Goal: Task Accomplishment & Management: Use online tool/utility

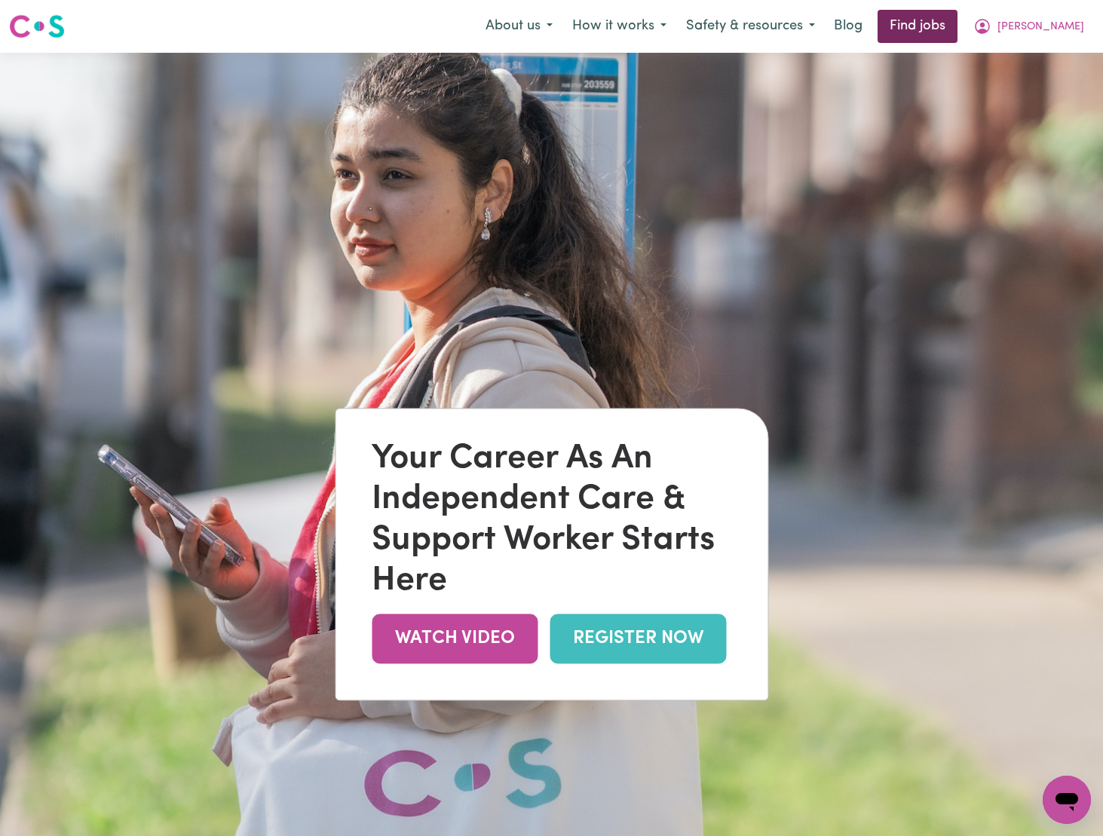
click at [958, 26] on link "Find jobs" at bounding box center [918, 26] width 80 height 33
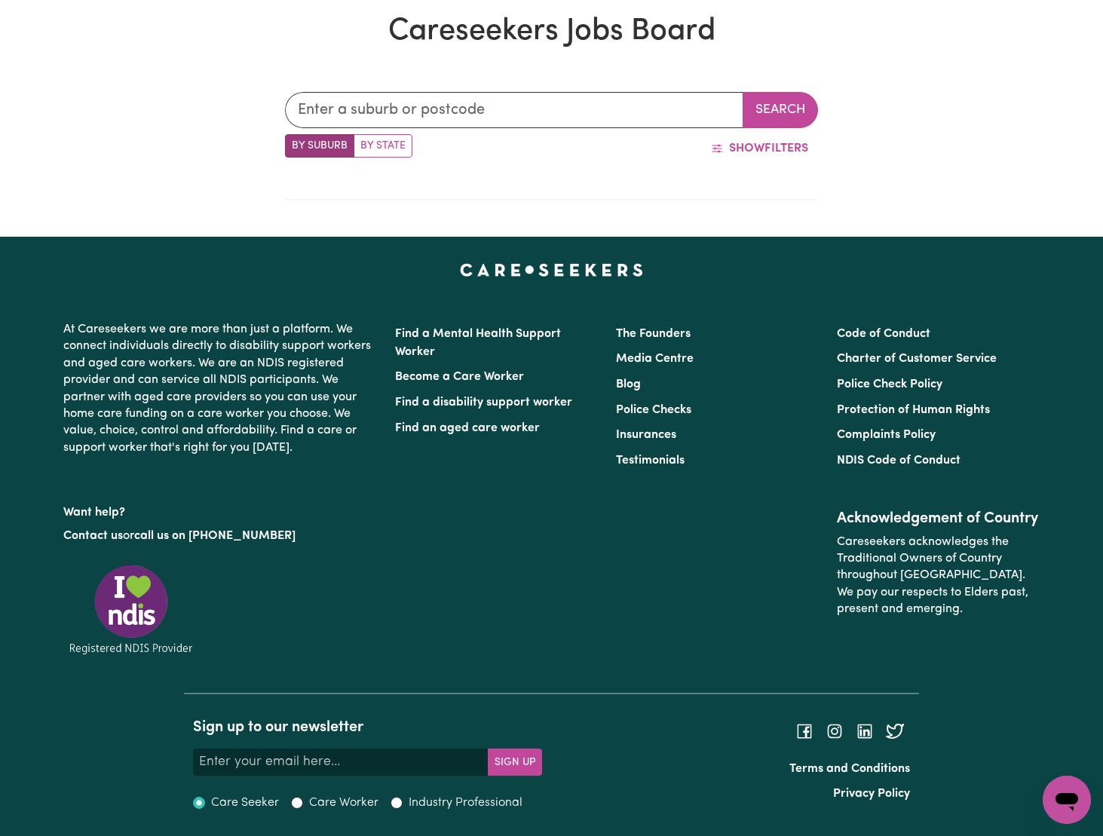
scroll to position [439, 0]
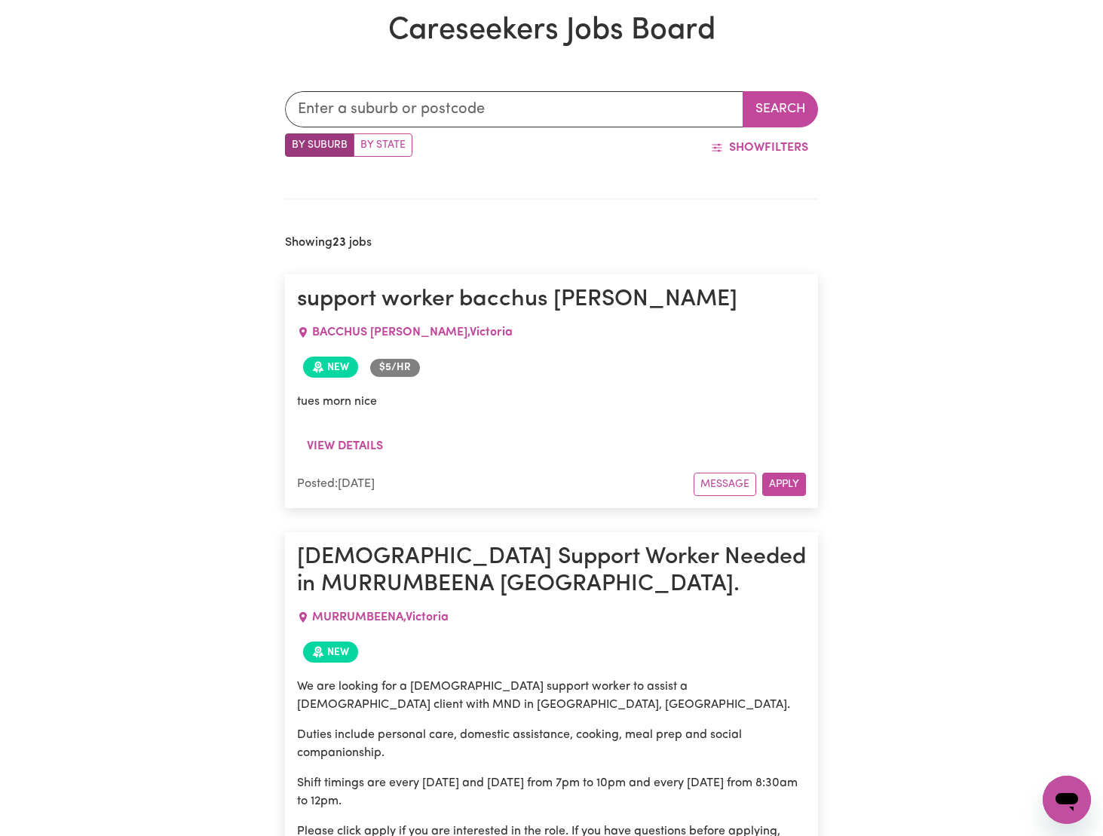
click at [379, 143] on label "By State" at bounding box center [383, 144] width 59 height 23
click at [295, 143] on input "By State" at bounding box center [290, 138] width 10 height 10
radio input "true"
click at [578, 117] on input "text" at bounding box center [514, 109] width 459 height 36
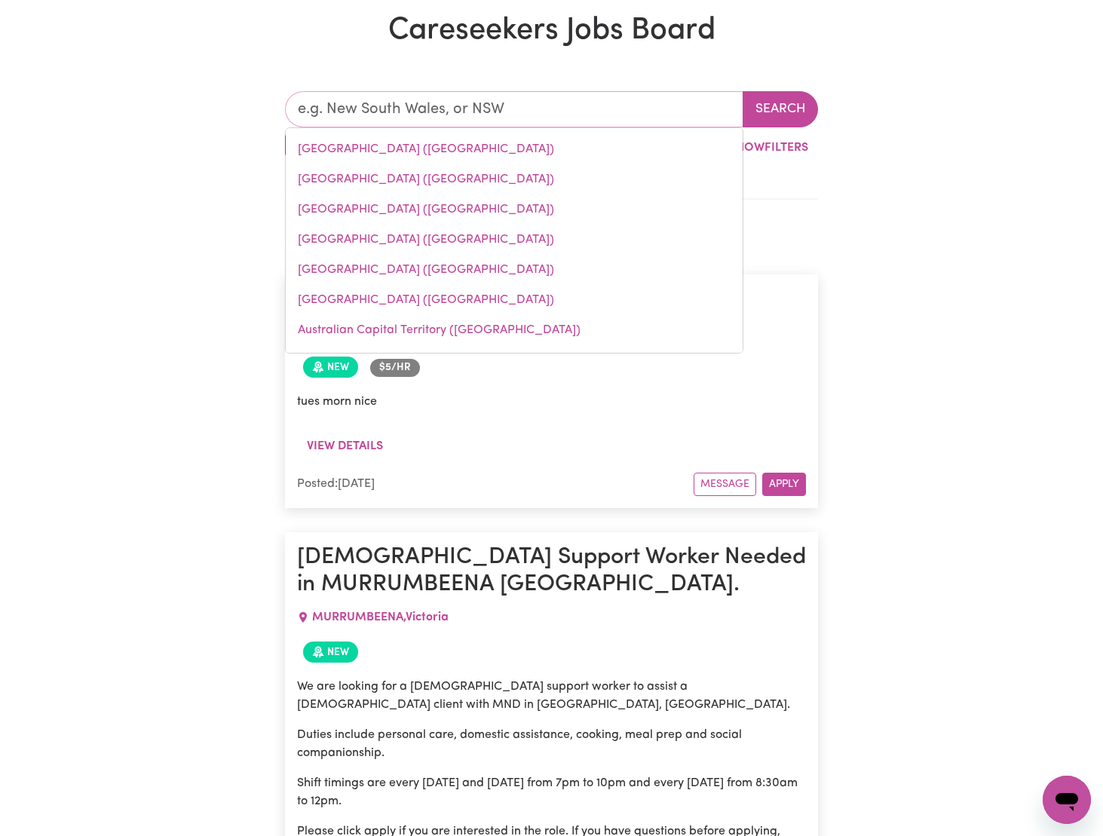
click at [429, 204] on link "[GEOGRAPHIC_DATA] ([GEOGRAPHIC_DATA])" at bounding box center [514, 210] width 457 height 30
type input "[GEOGRAPHIC_DATA] ([GEOGRAPHIC_DATA])"
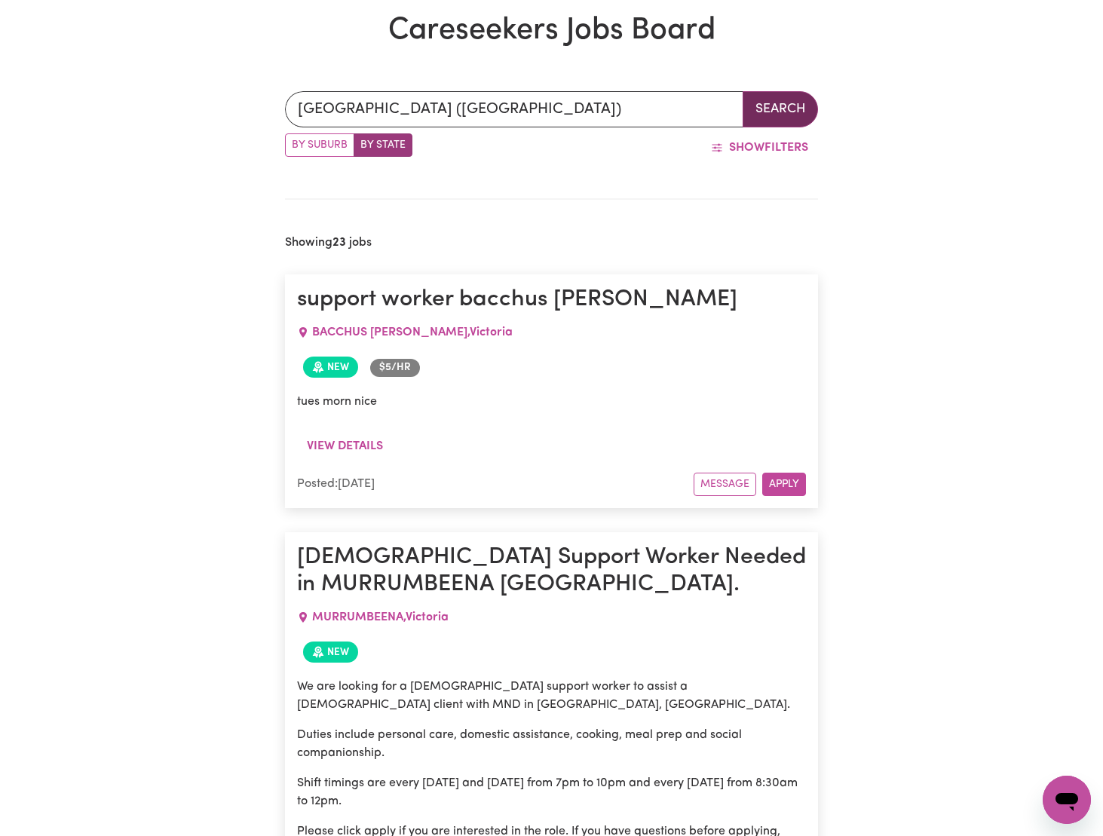
click at [807, 103] on button "Search" at bounding box center [780, 109] width 75 height 36
click at [352, 444] on button "View details" at bounding box center [345, 446] width 96 height 29
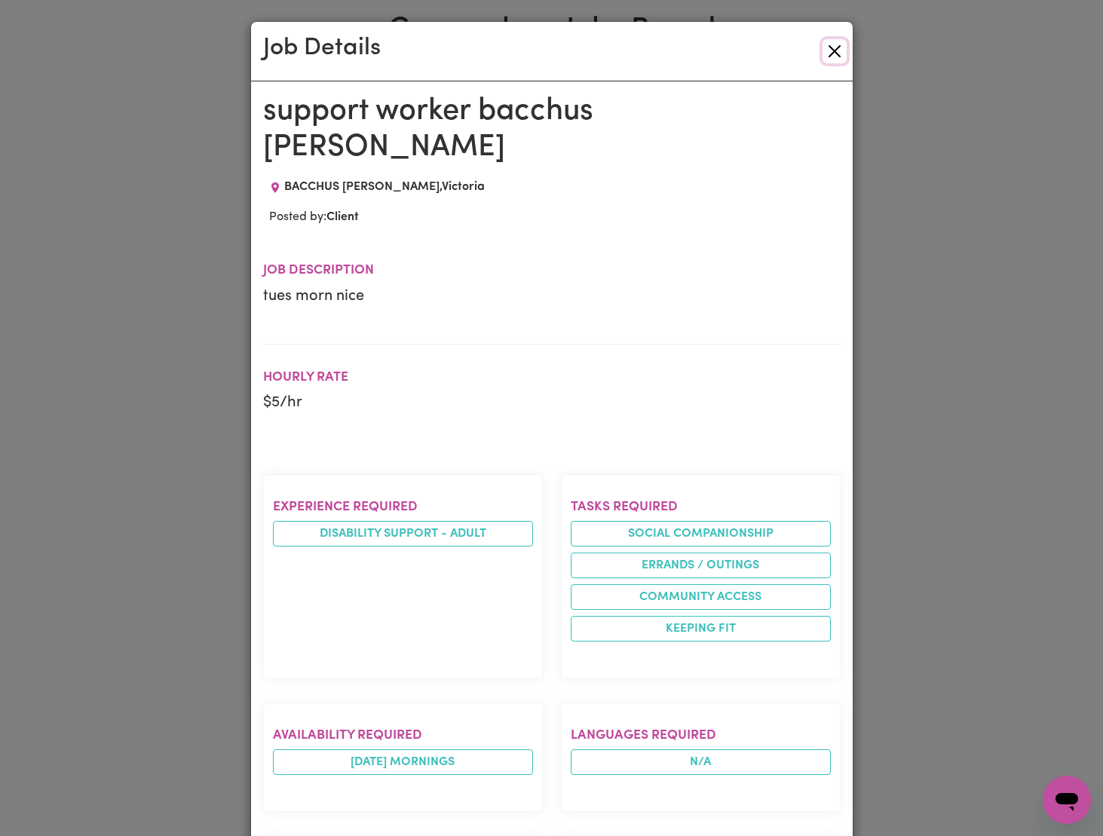
click at [830, 49] on button "Close" at bounding box center [835, 51] width 24 height 24
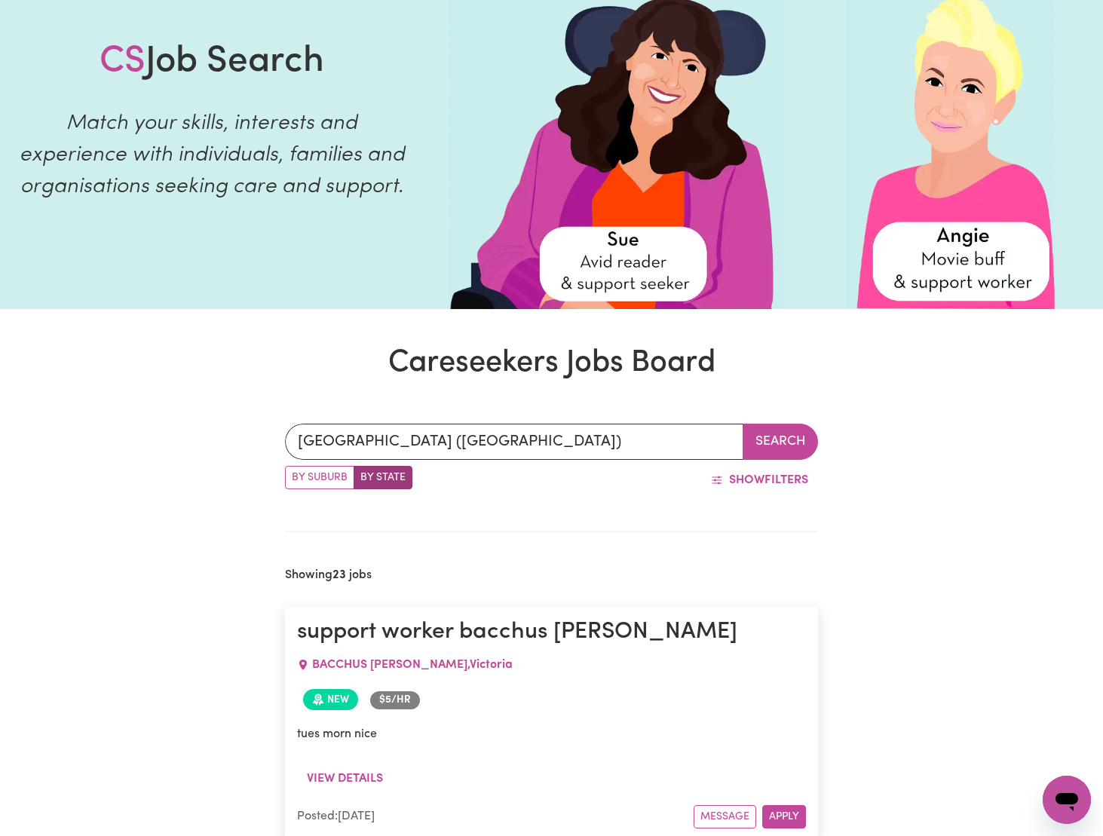
scroll to position [192, 0]
